Goal: Find specific page/section: Find specific page/section

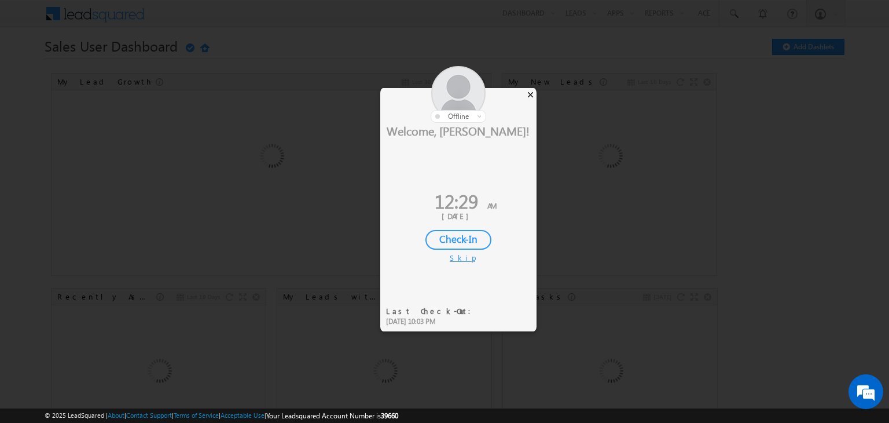
click at [530, 95] on div "×" at bounding box center [531, 94] width 12 height 13
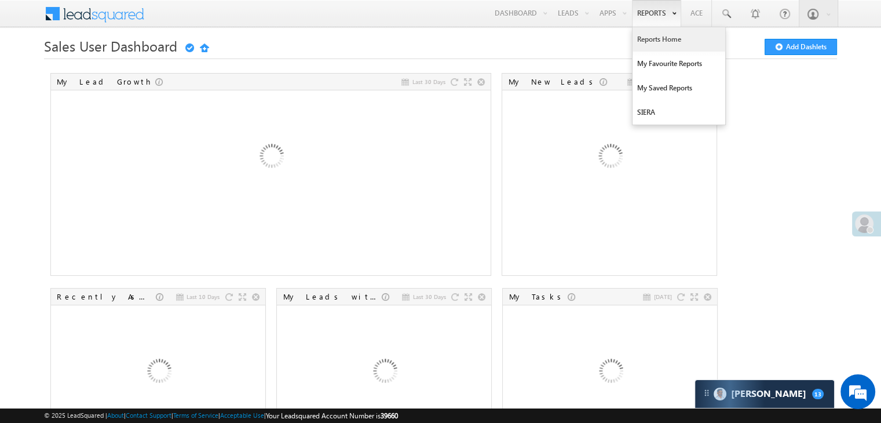
click at [652, 36] on link "Reports Home" at bounding box center [678, 39] width 93 height 24
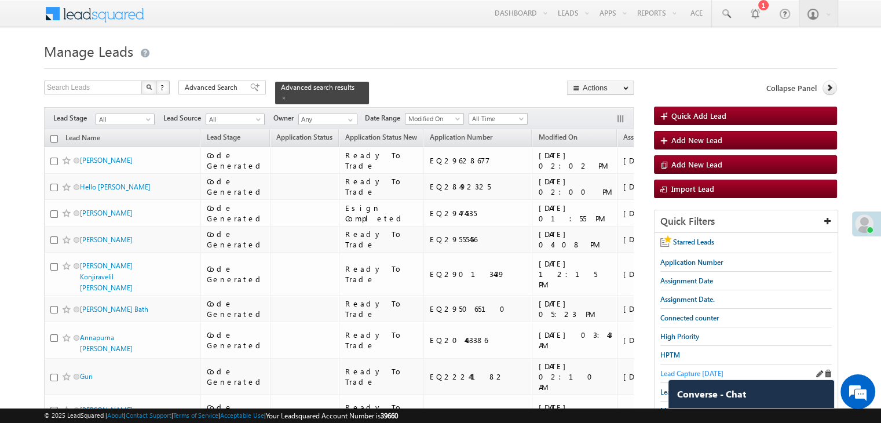
click at [693, 369] on span "Lead Capture [DATE]" at bounding box center [691, 373] width 63 height 9
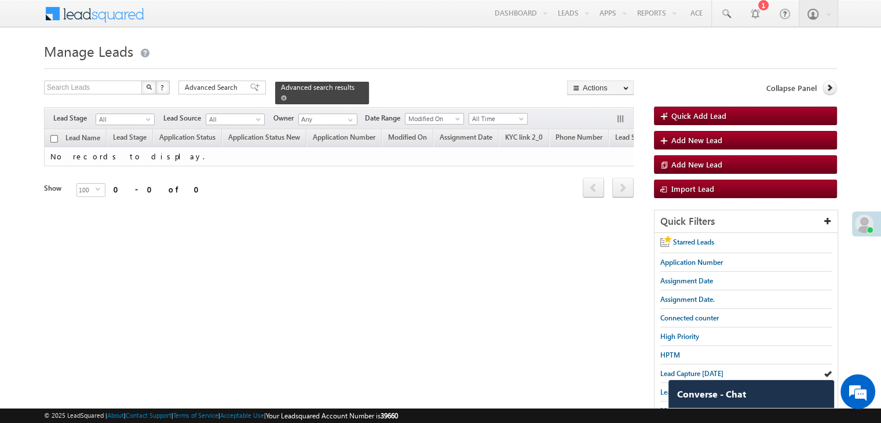
click at [287, 95] on span at bounding box center [284, 98] width 6 height 6
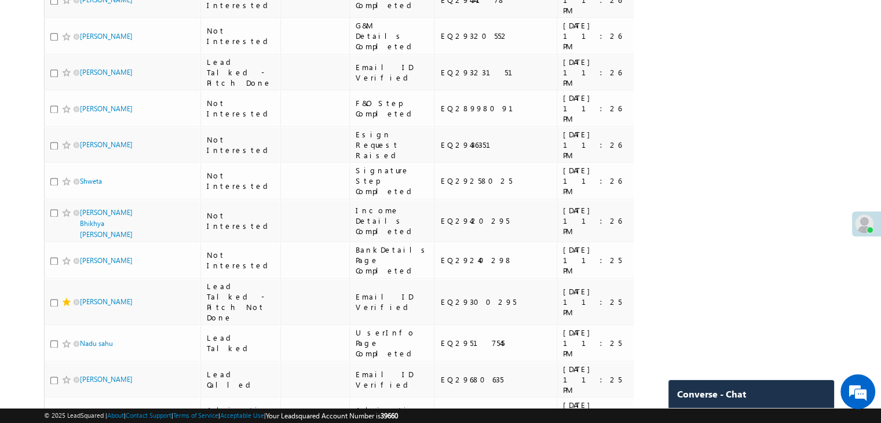
scroll to position [1563, 0]
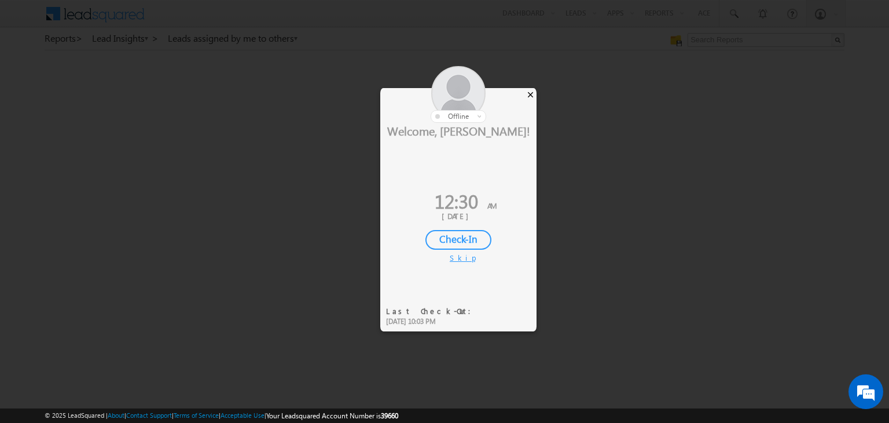
click at [526, 93] on div "×" at bounding box center [531, 94] width 12 height 13
